Goal: Task Accomplishment & Management: Use online tool/utility

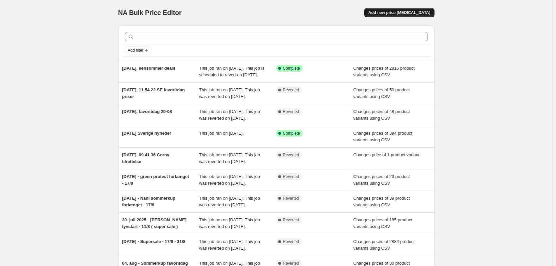
click at [397, 12] on span "Add new price [MEDICAL_DATA]" at bounding box center [399, 12] width 62 height 5
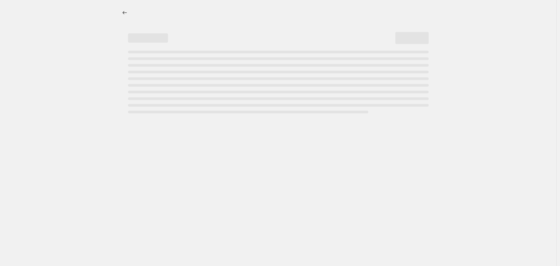
select select "percentage"
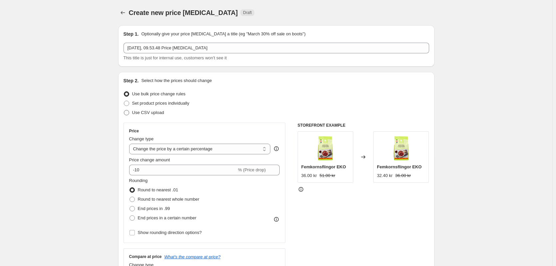
click at [161, 112] on span "Use CSV upload" at bounding box center [148, 112] width 32 height 5
click at [124, 110] on input "Use CSV upload" at bounding box center [124, 110] width 0 height 0
radio input "true"
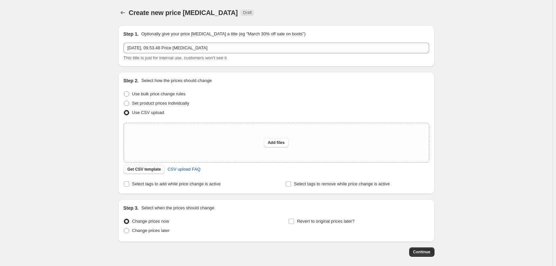
click at [145, 169] on span "Get CSV template" at bounding box center [145, 169] width 34 height 5
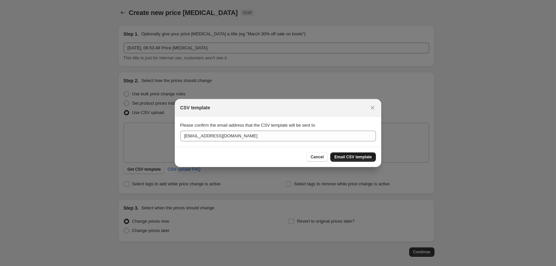
click at [354, 160] on button "Email CSV template" at bounding box center [353, 156] width 46 height 9
